Goal: Task Accomplishment & Management: Manage account settings

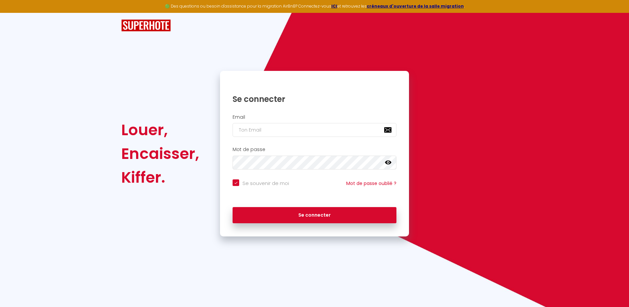
click at [232, 137] on div at bounding box center [232, 137] width 0 height 0
click at [276, 128] on input "email" at bounding box center [314, 130] width 164 height 14
click at [256, 129] on input "email" at bounding box center [314, 130] width 164 height 14
click at [256, 130] on input "email" at bounding box center [314, 130] width 164 height 14
paste input "[EMAIL_ADDRESS][DOMAIN_NAME]"
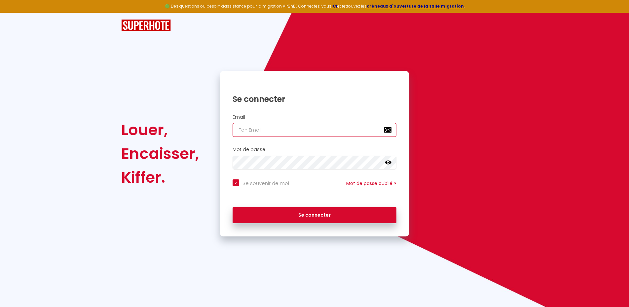
type input "[EMAIL_ADDRESS][DOMAIN_NAME]"
checkbox input "true"
type input "[EMAIL_ADDRESS][DOMAIN_NAME]"
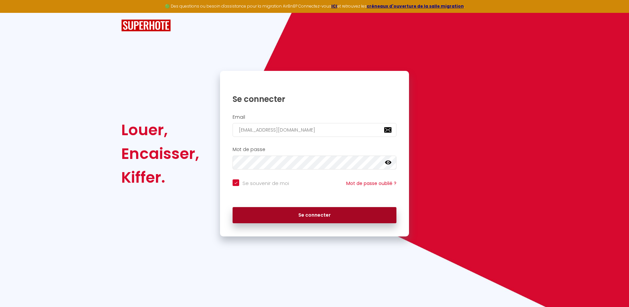
click at [299, 213] on button "Se connecter" at bounding box center [314, 215] width 164 height 17
checkbox input "true"
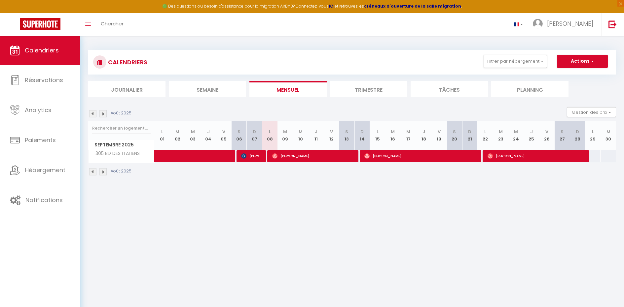
click at [93, 114] on img at bounding box center [92, 113] width 7 height 7
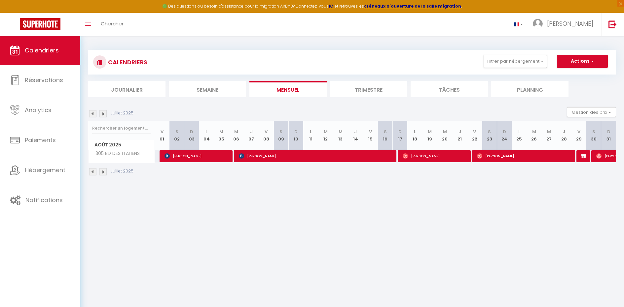
click at [93, 114] on img at bounding box center [92, 113] width 7 height 7
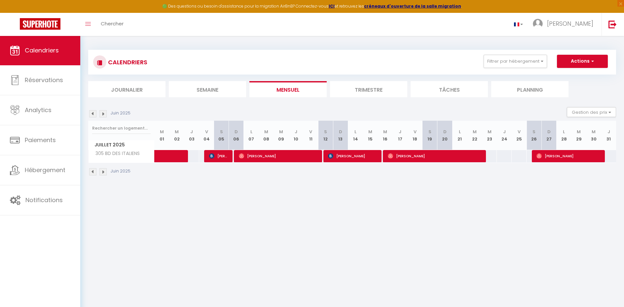
click at [92, 114] on img at bounding box center [92, 113] width 7 height 7
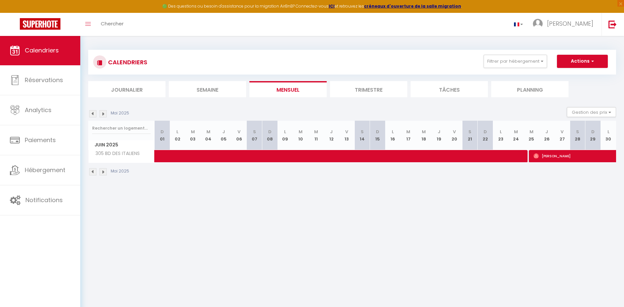
click at [92, 113] on img at bounding box center [92, 113] width 7 height 7
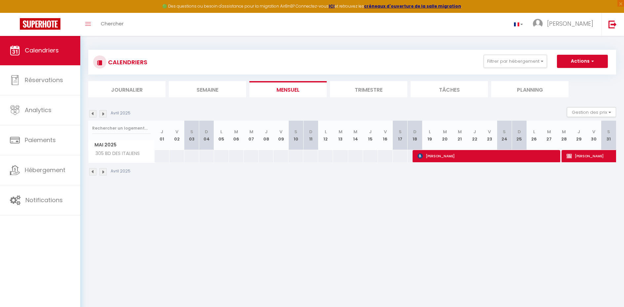
click at [104, 114] on img at bounding box center [102, 113] width 7 height 7
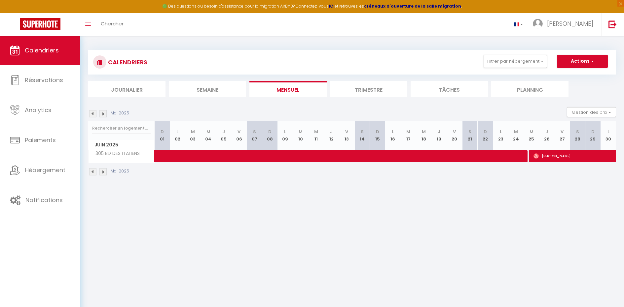
click at [103, 114] on img at bounding box center [102, 113] width 7 height 7
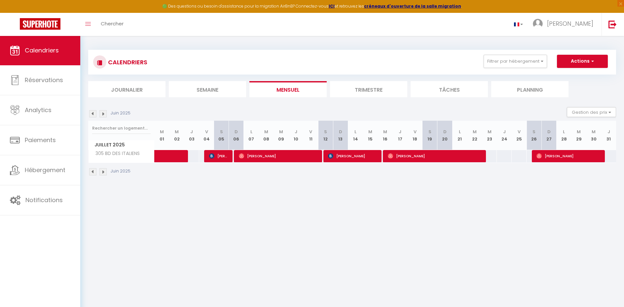
click at [104, 114] on img at bounding box center [102, 113] width 7 height 7
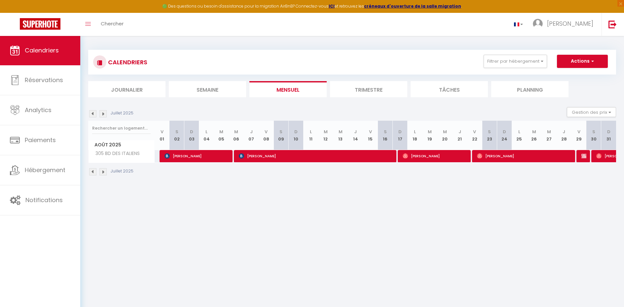
click at [104, 114] on img at bounding box center [102, 113] width 7 height 7
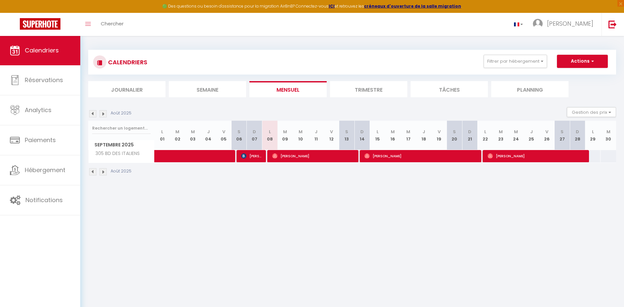
click at [104, 114] on img at bounding box center [102, 113] width 7 height 7
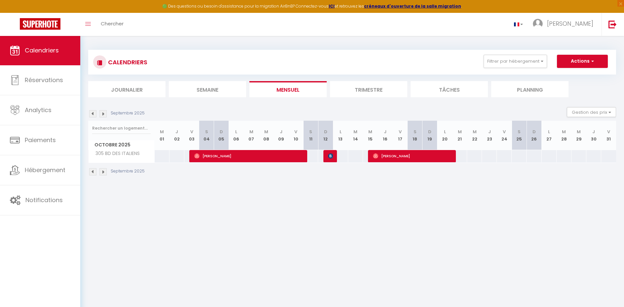
click at [331, 158] on img at bounding box center [330, 156] width 5 height 5
select select "OK"
select select "KO"
select select "0"
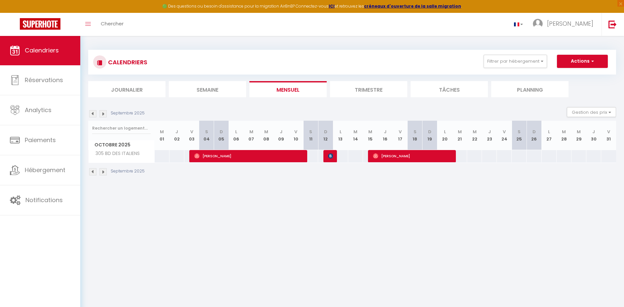
select select "1"
select select
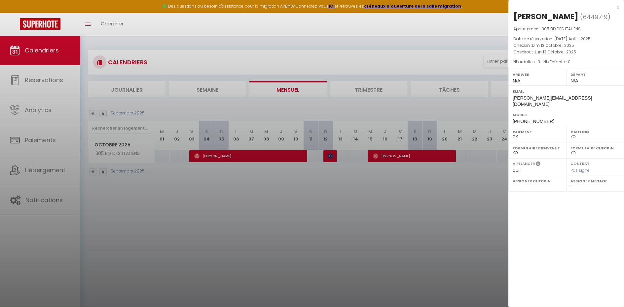
click at [617, 7] on div "x" at bounding box center [563, 7] width 111 height 8
